Goal: Check status: Check status

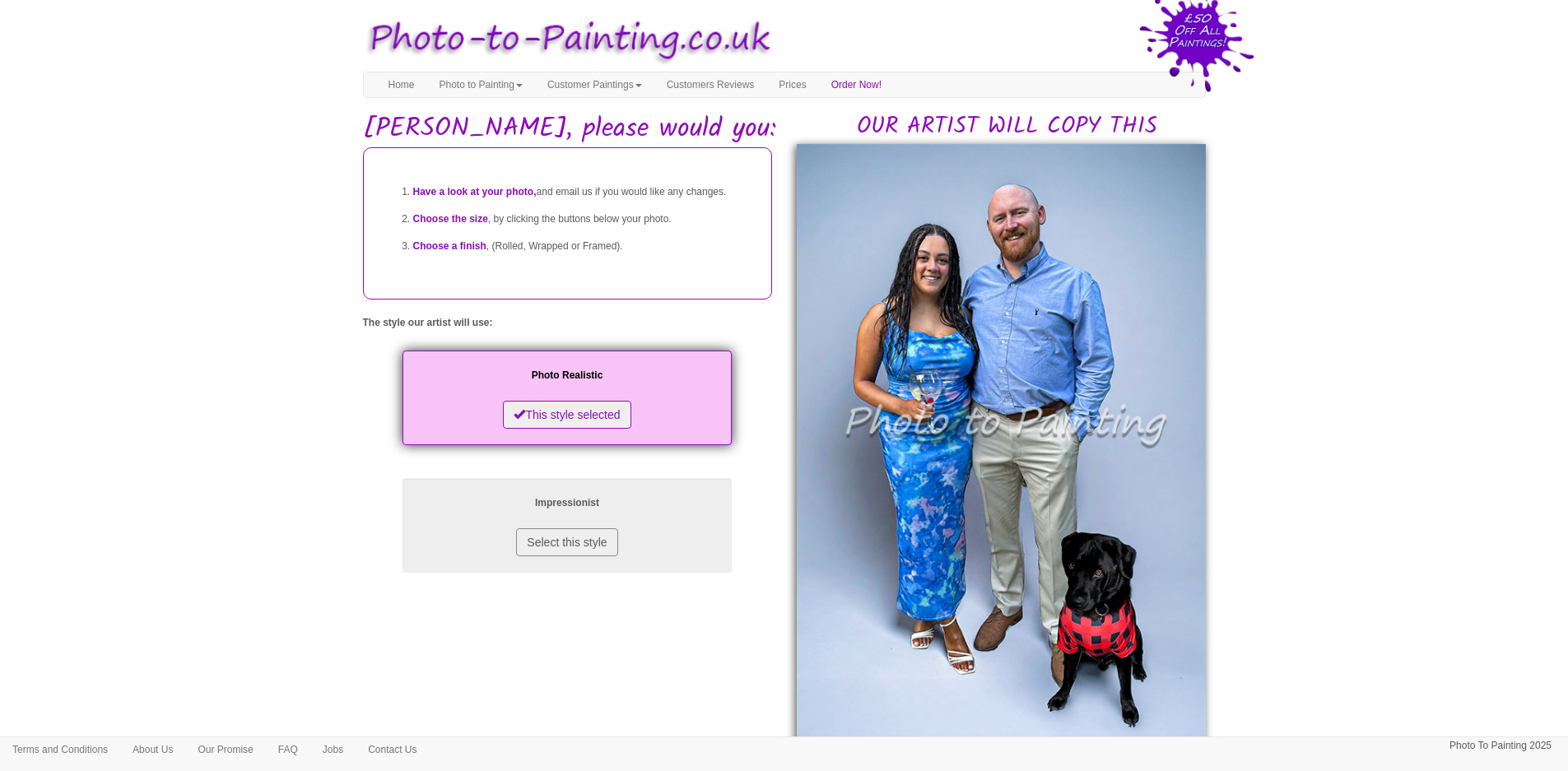
drag, startPoint x: 240, startPoint y: 436, endPoint x: 242, endPoint y: 443, distance: 7.3
click at [240, 436] on body "Your painting - risk free Toggle navigation Menu Home Photo to Painting Photo t…" at bounding box center [784, 736] width 1568 height 1456
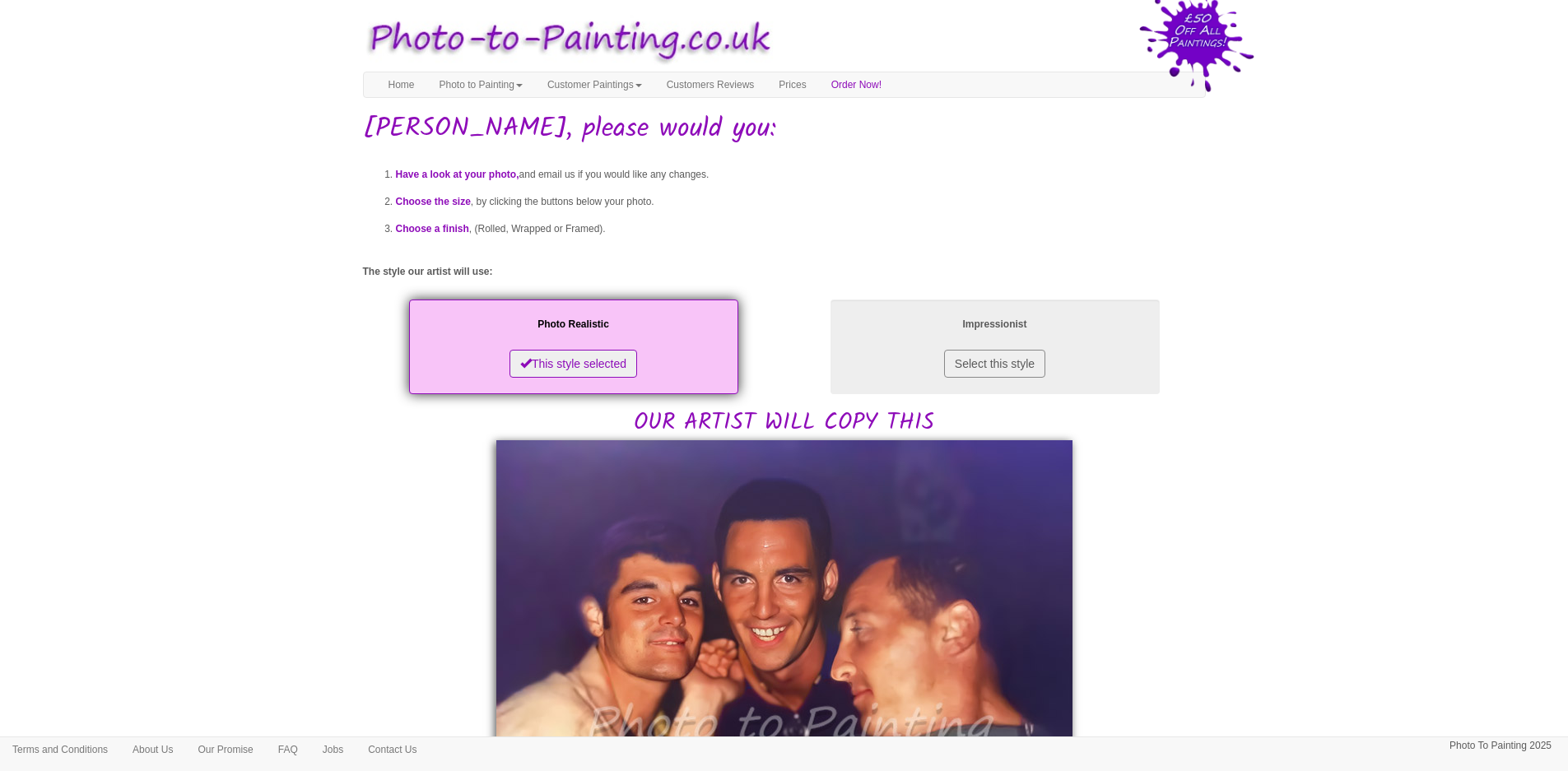
scroll to position [329, 0]
